Goal: Task Accomplishment & Management: Use online tool/utility

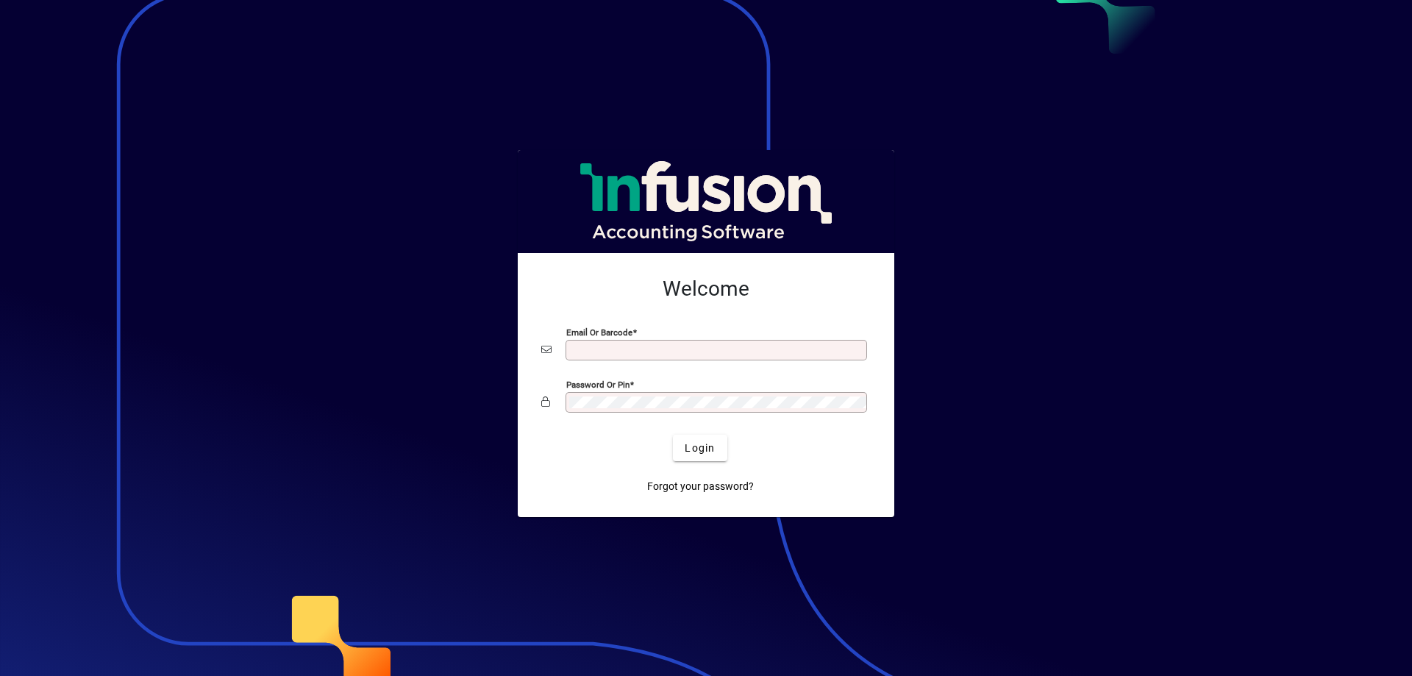
type input "**********"
click at [672, 448] on div "Login" at bounding box center [699, 448] width 329 height 26
click at [693, 446] on span "Login" at bounding box center [700, 447] width 30 height 15
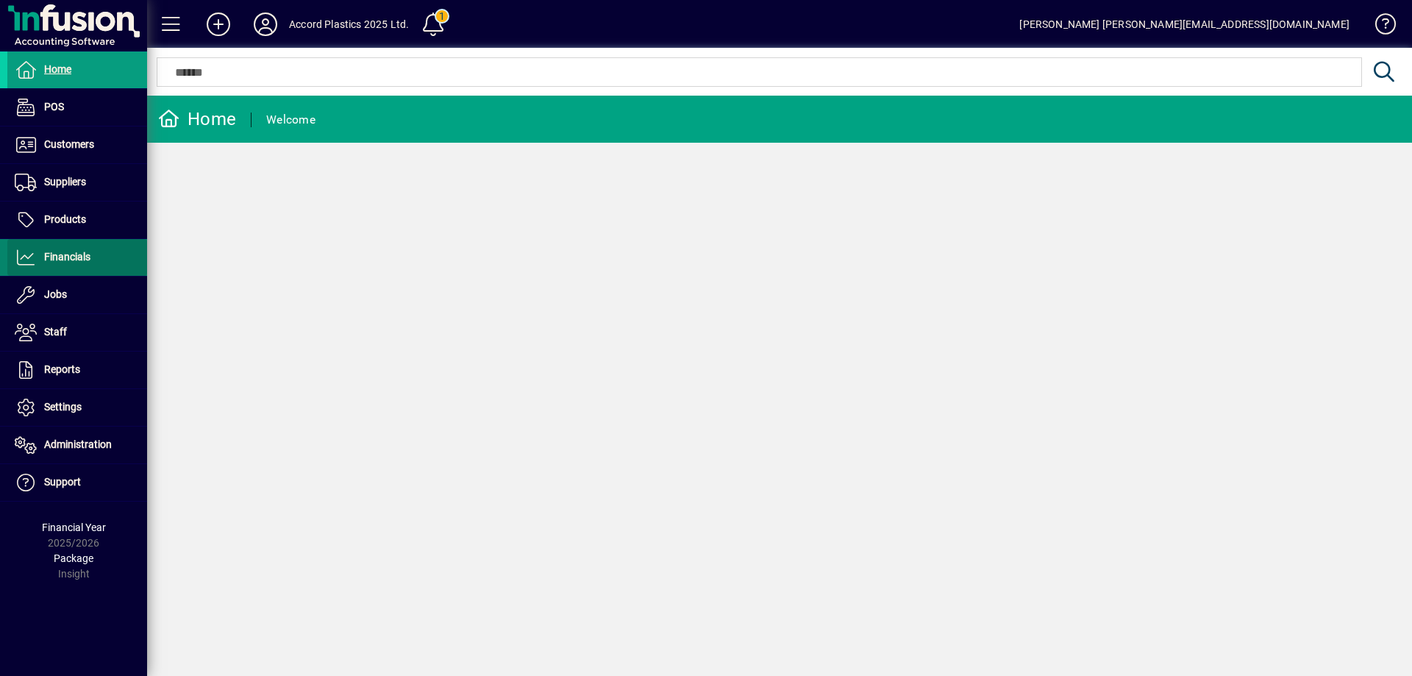
click at [77, 264] on span "Financials" at bounding box center [48, 258] width 83 height 18
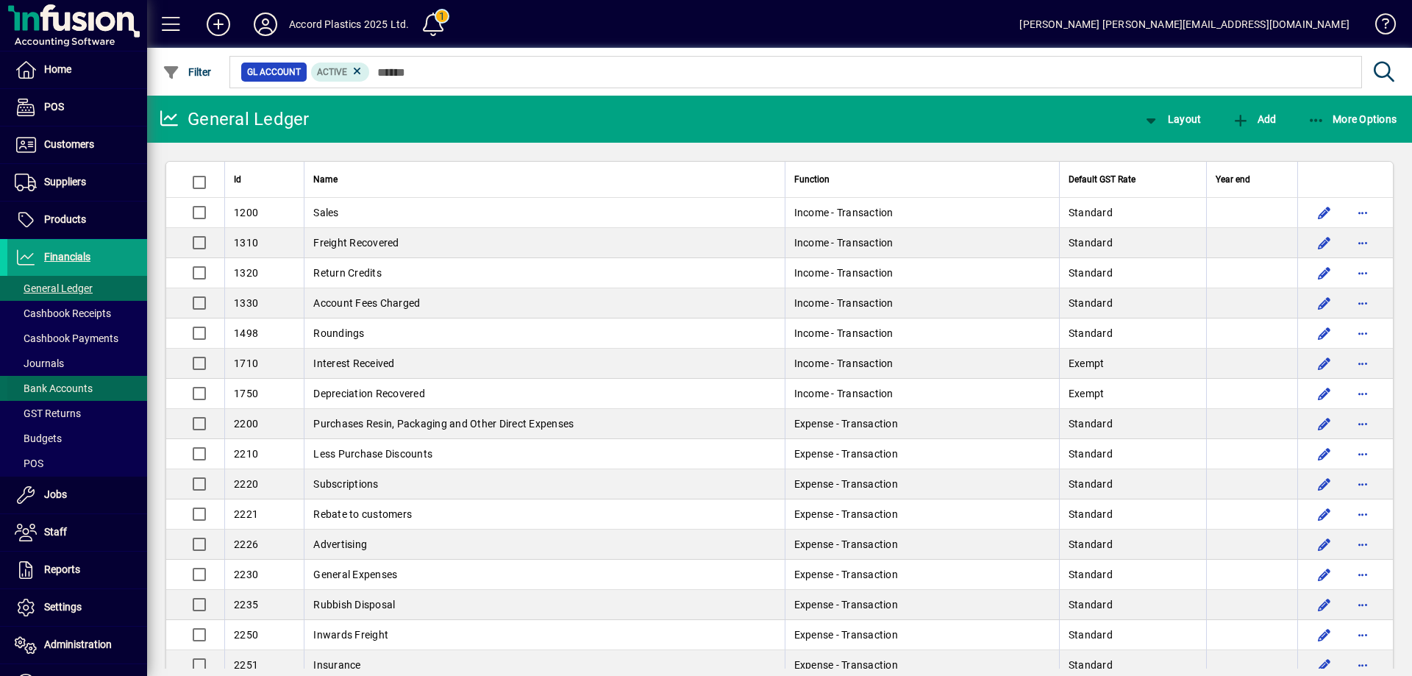
click at [63, 386] on span "Bank Accounts" at bounding box center [54, 388] width 78 height 12
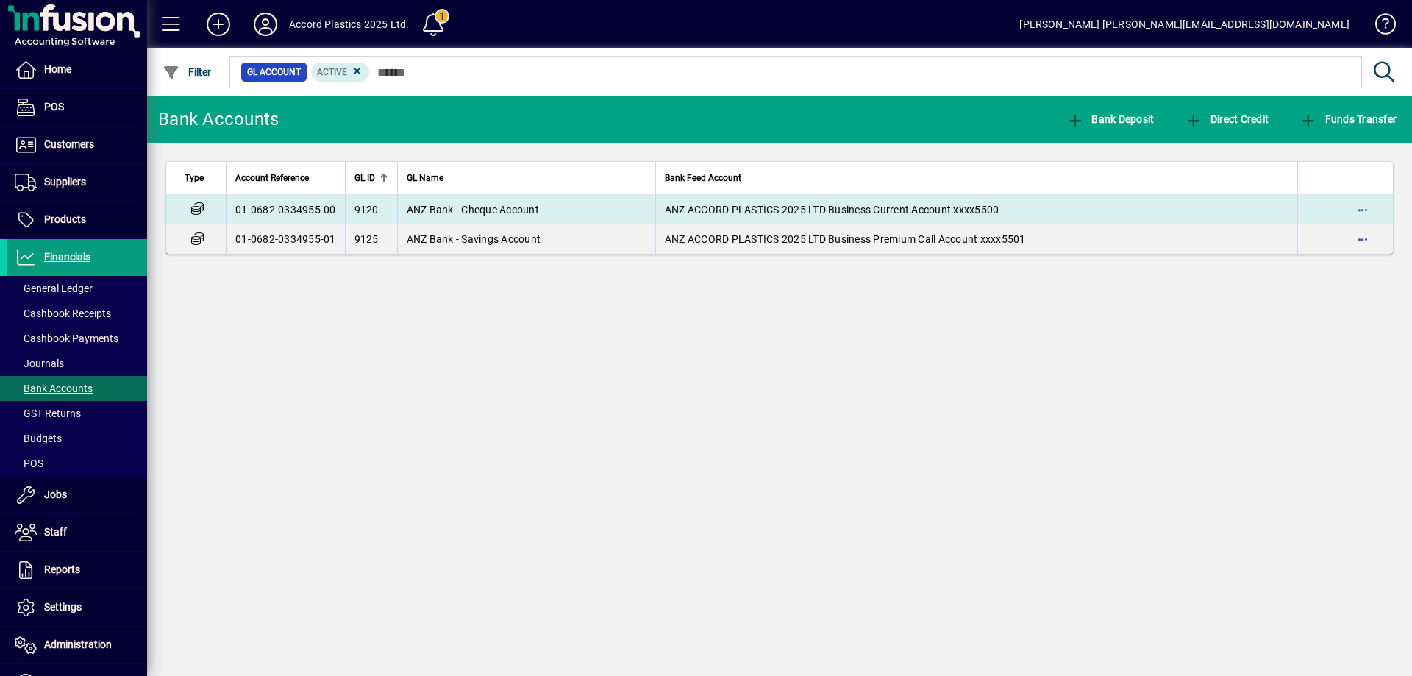
click at [563, 210] on td "ANZ Bank - Cheque Account" at bounding box center [526, 209] width 258 height 29
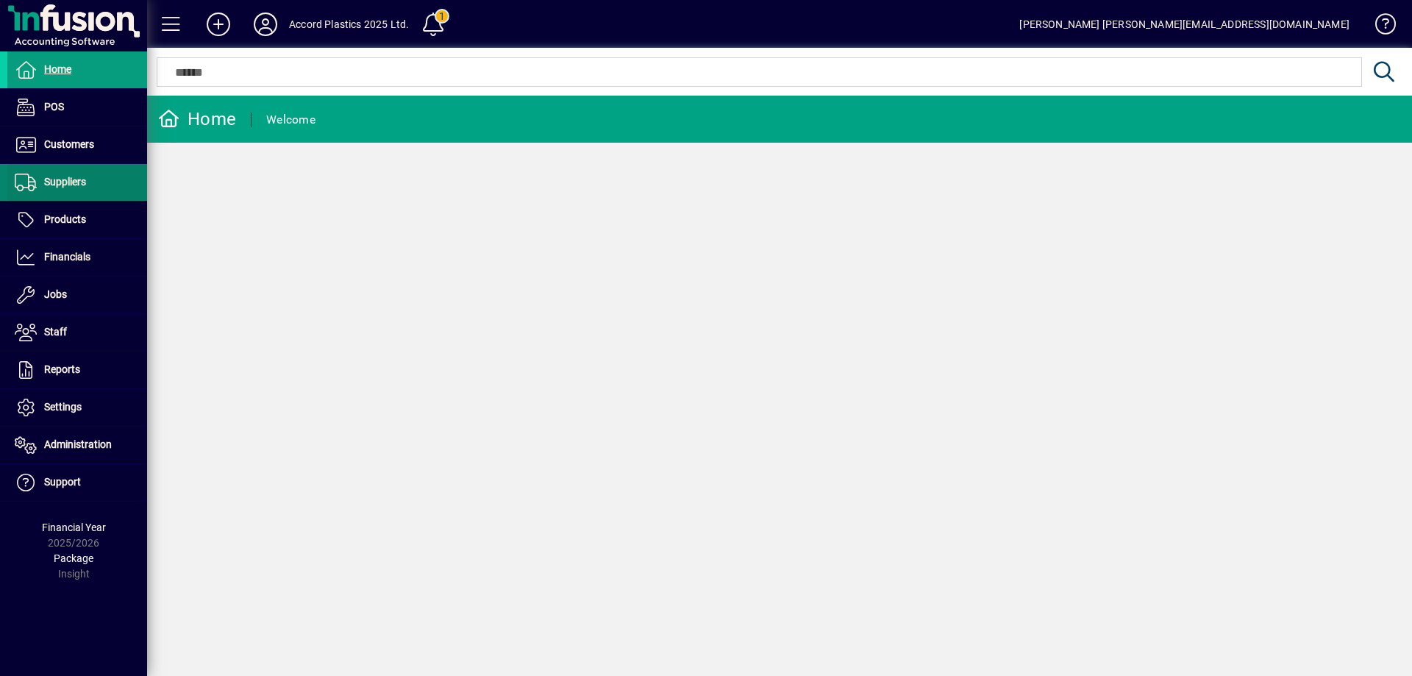
click at [70, 183] on span "Suppliers" at bounding box center [65, 182] width 42 height 12
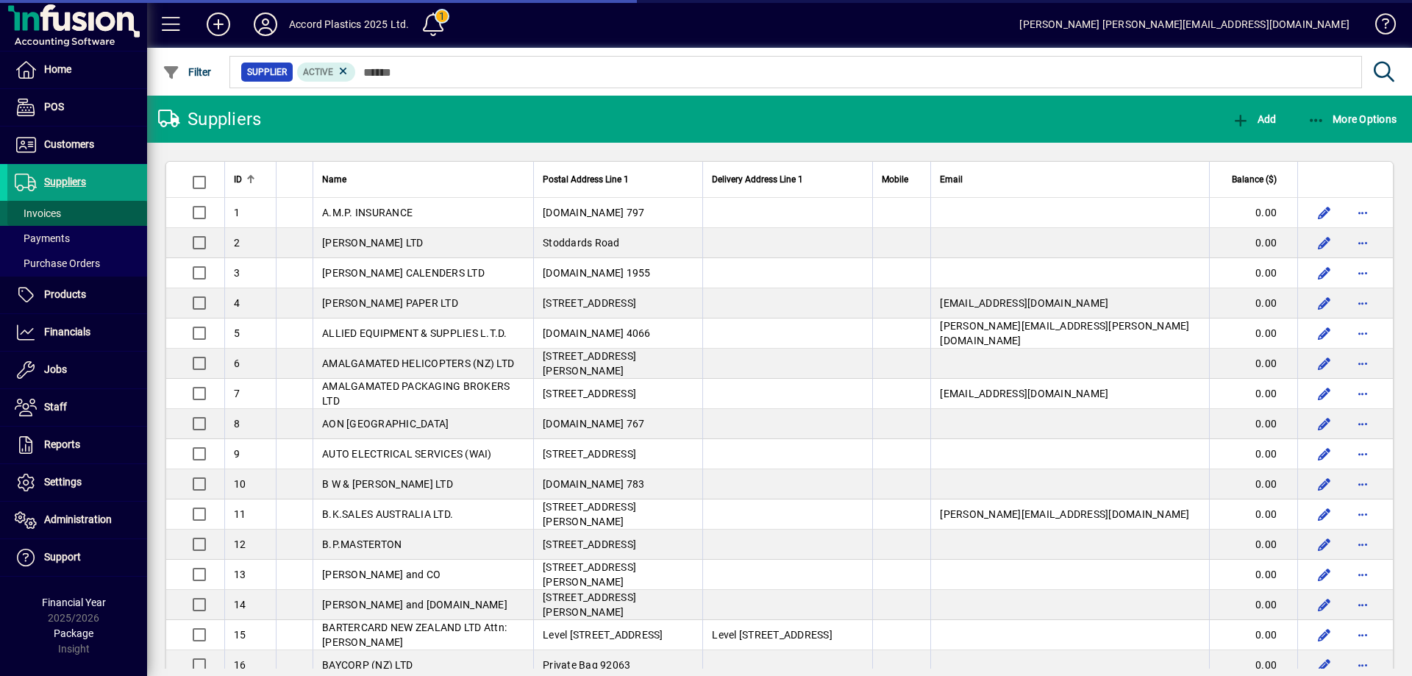
click at [69, 215] on span at bounding box center [77, 213] width 140 height 35
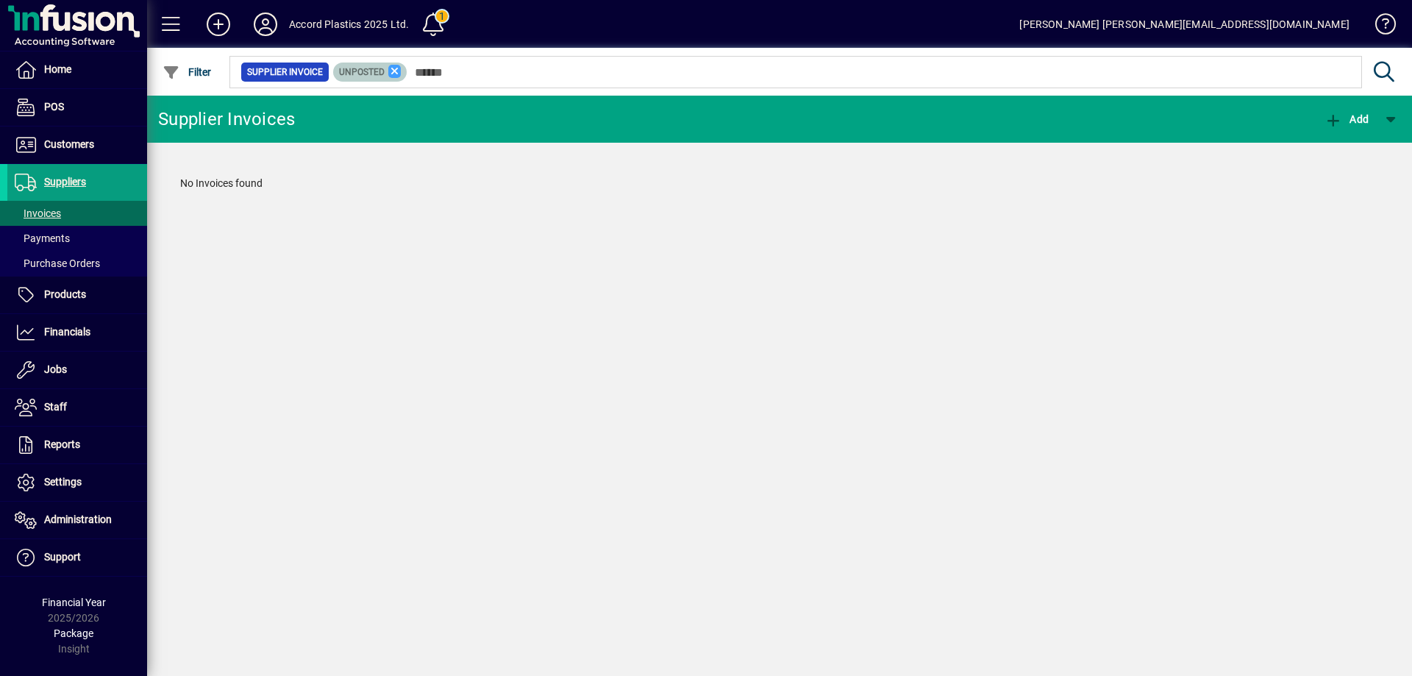
click at [393, 69] on icon at bounding box center [394, 71] width 13 height 13
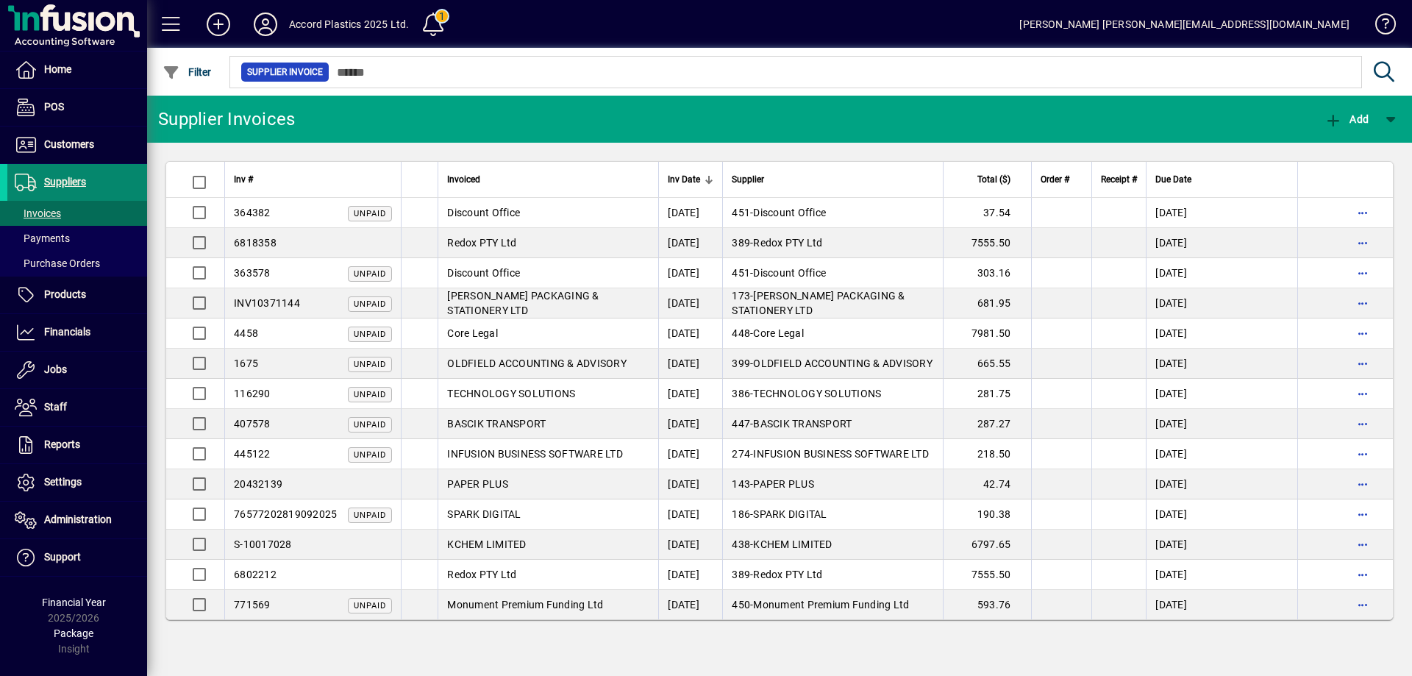
click at [77, 180] on span "Suppliers" at bounding box center [65, 182] width 42 height 12
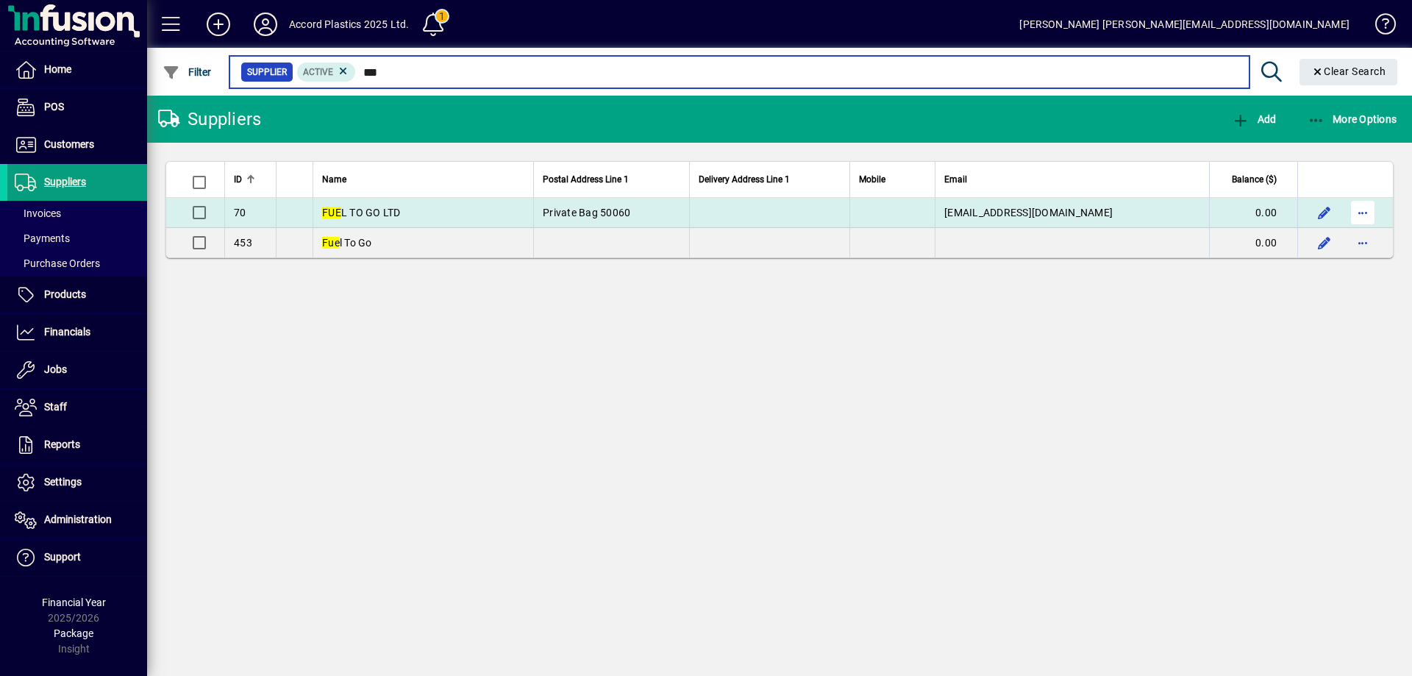
type input "***"
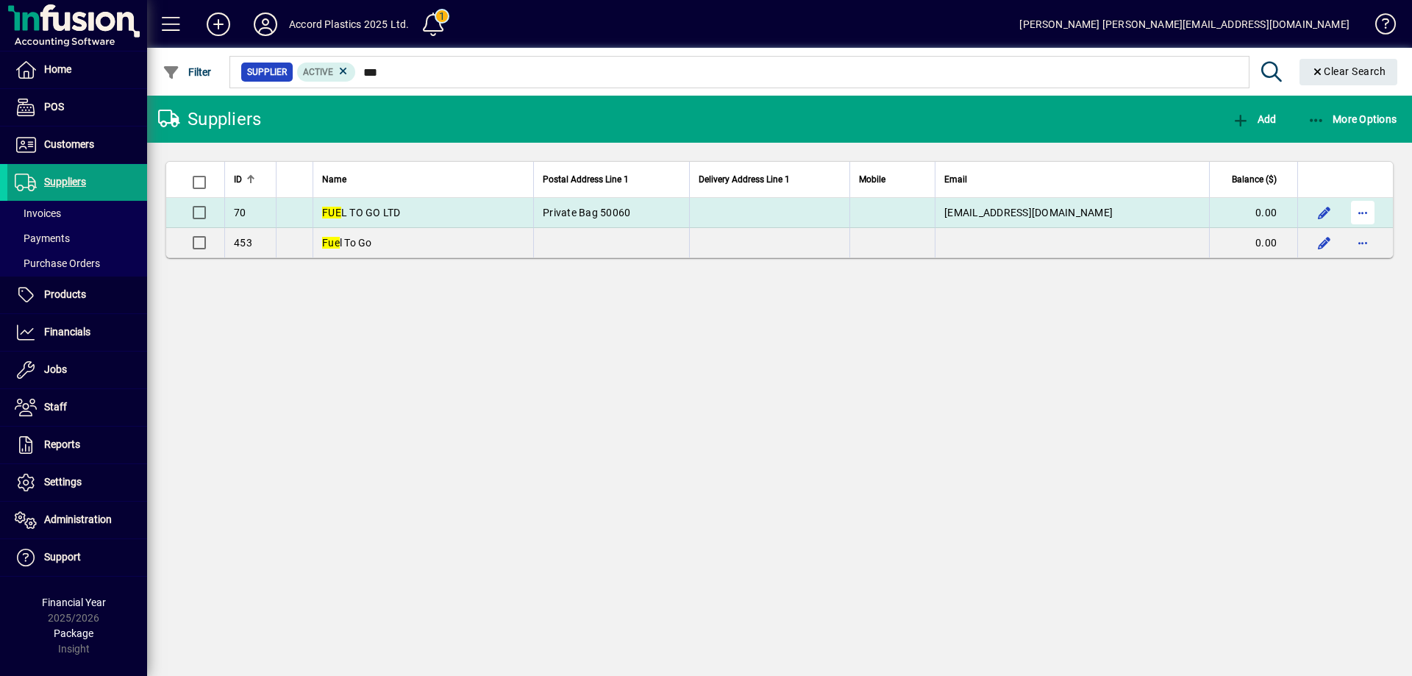
click at [1358, 214] on span "button" at bounding box center [1362, 212] width 35 height 35
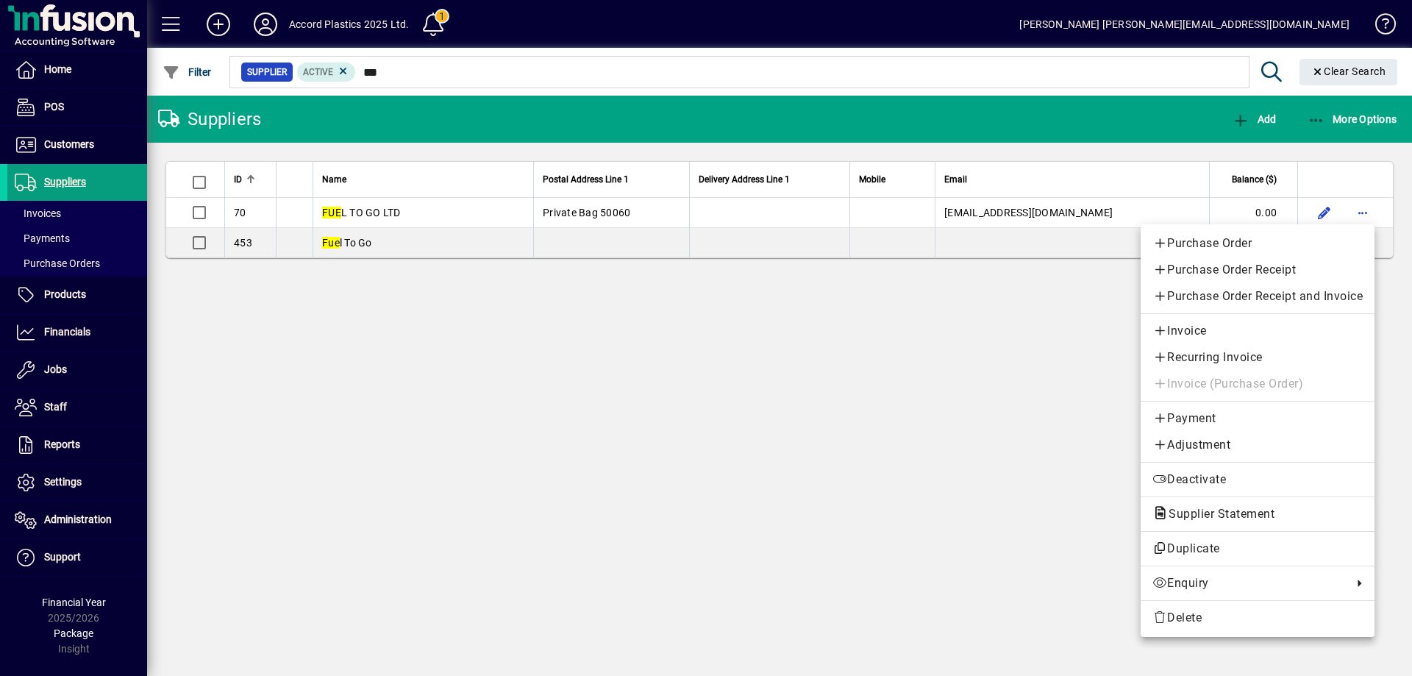
click at [650, 115] on div at bounding box center [706, 338] width 1412 height 676
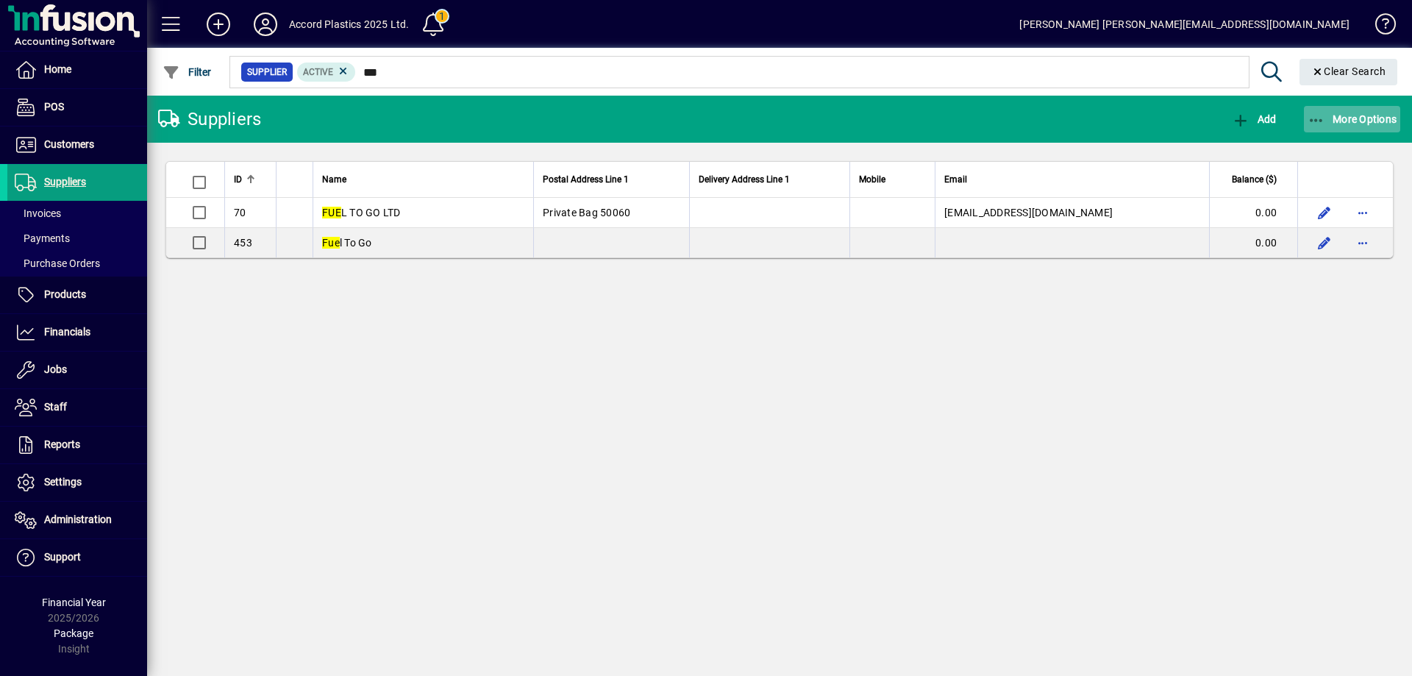
click at [1357, 118] on span "More Options" at bounding box center [1352, 119] width 90 height 12
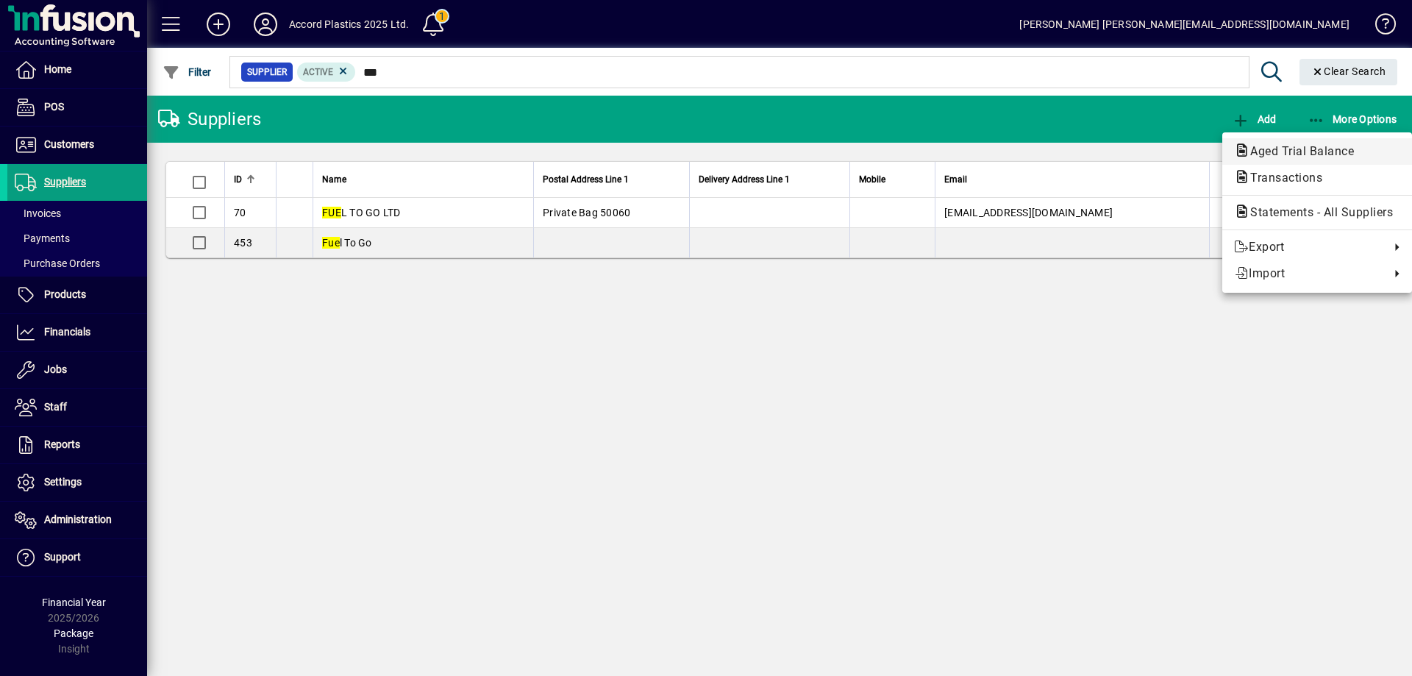
click at [1312, 151] on span "Aged Trial Balance" at bounding box center [1297, 151] width 127 height 14
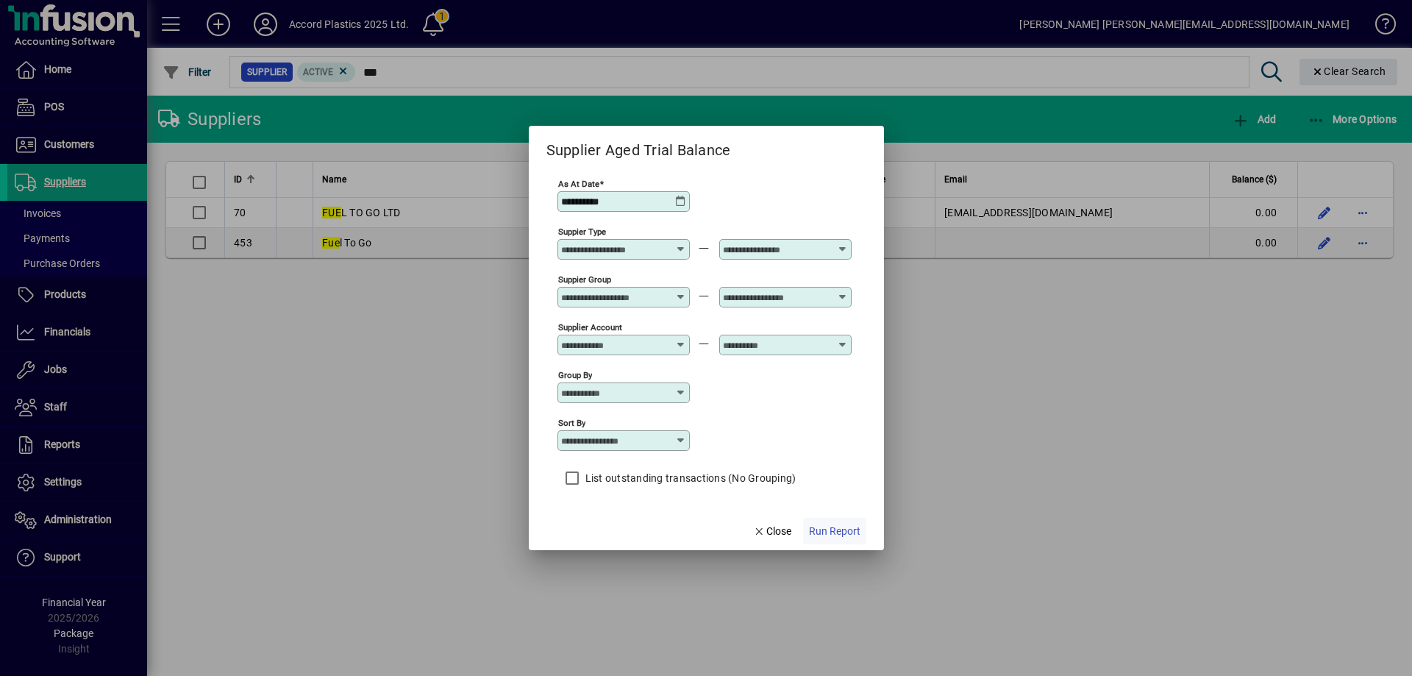
click at [850, 532] on span "Run Report" at bounding box center [834, 531] width 51 height 15
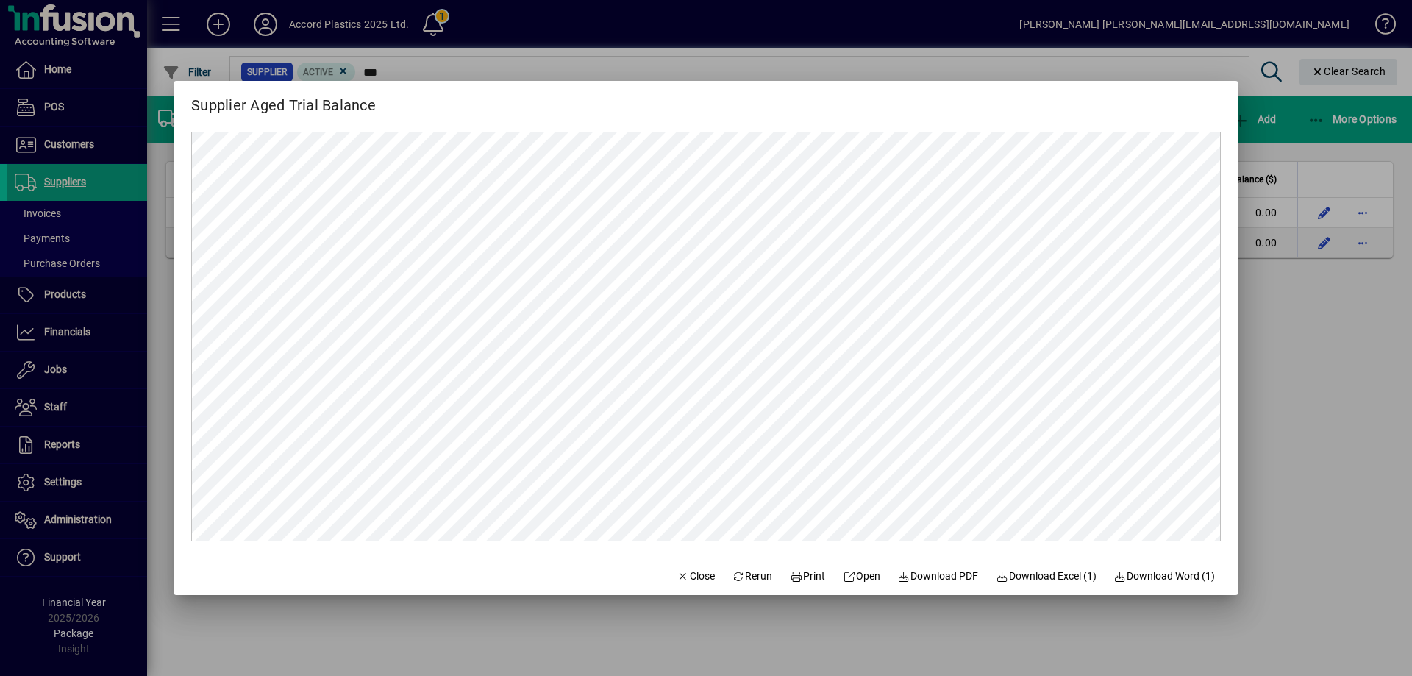
click at [1267, 361] on div at bounding box center [706, 338] width 1412 height 676
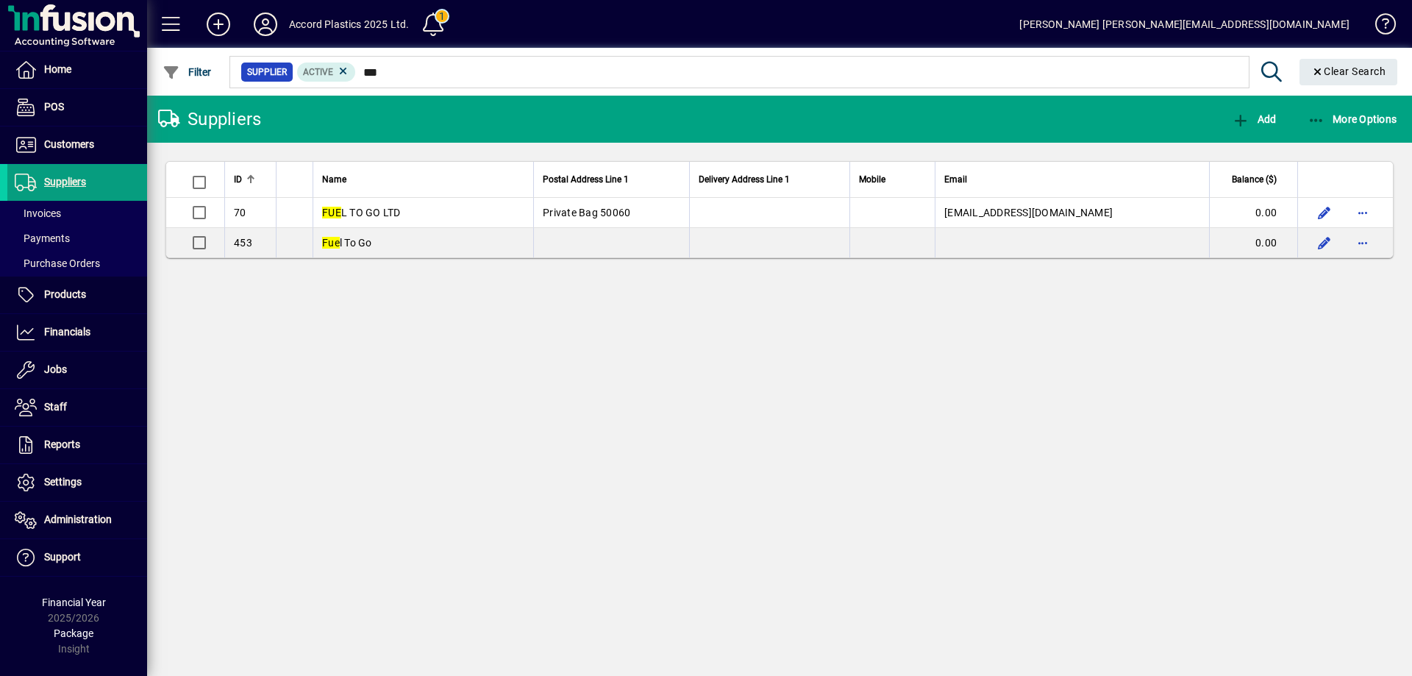
click at [1240, 346] on div "Suppliers Add More Options ID Name Postal Address Line 1 Delivery Address Line …" at bounding box center [779, 386] width 1265 height 580
click at [76, 326] on span "Financials" at bounding box center [67, 332] width 46 height 12
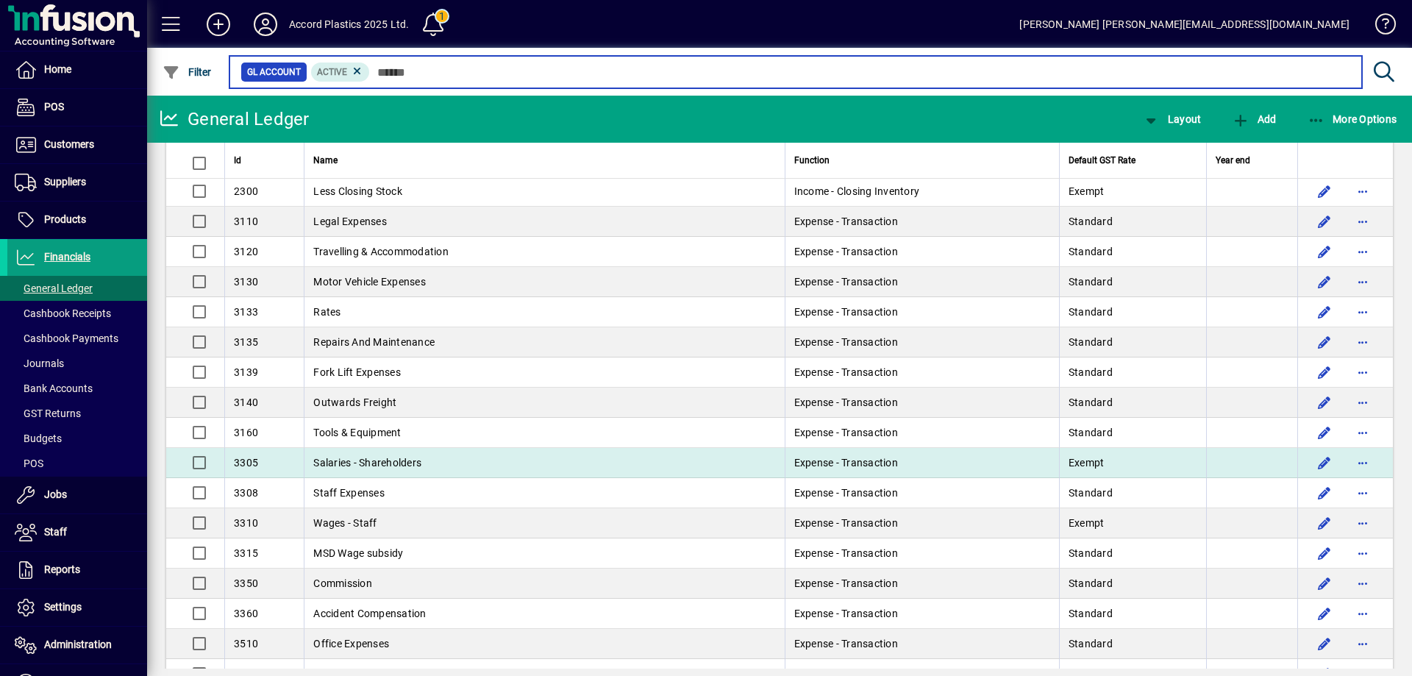
scroll to position [588, 0]
